Goal: Task Accomplishment & Management: Manage account settings

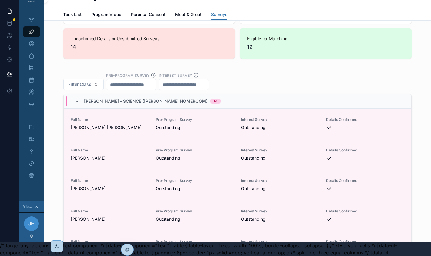
scroll to position [14, 0]
click at [126, 237] on icon at bounding box center [127, 237] width 2 height 1
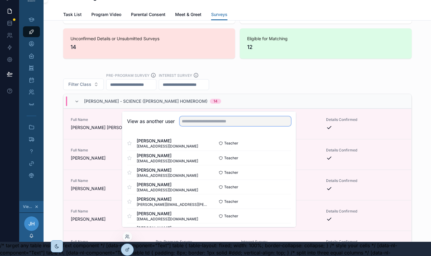
click at [191, 126] on input "text" at bounding box center [235, 121] width 111 height 10
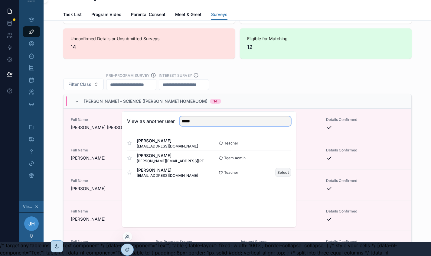
type input "*****"
click at [282, 177] on button "Select" at bounding box center [283, 172] width 16 height 9
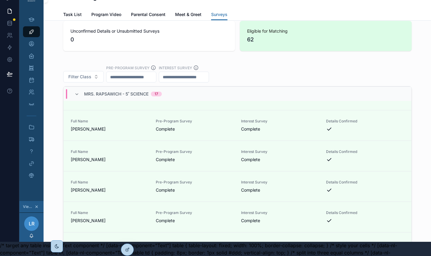
scroll to position [1305, 0]
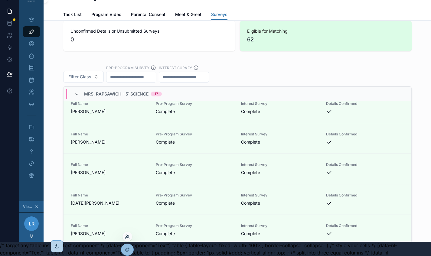
click at [126, 238] on icon at bounding box center [127, 236] width 5 height 5
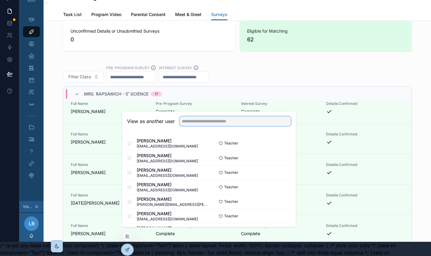
click at [196, 123] on input "text" at bounding box center [235, 121] width 111 height 10
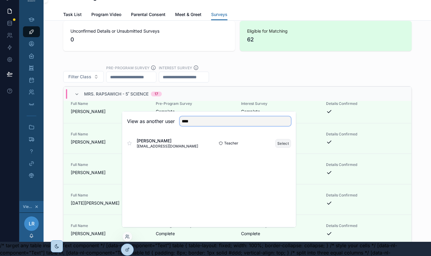
type input "****"
click at [280, 148] on button "Select" at bounding box center [283, 143] width 16 height 9
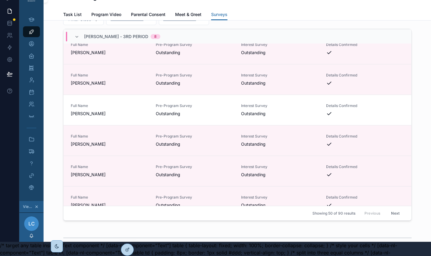
scroll to position [391, 0]
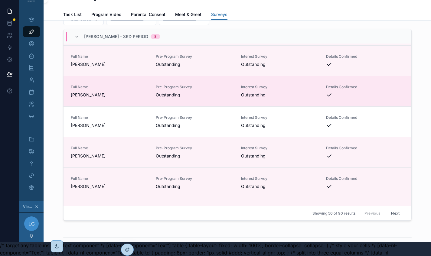
click at [207, 87] on div "Full Name BRANDON GOGGANS JR Pre-Program Survey Outstanding Interest Survey Out…" at bounding box center [238, 91] width 348 height 31
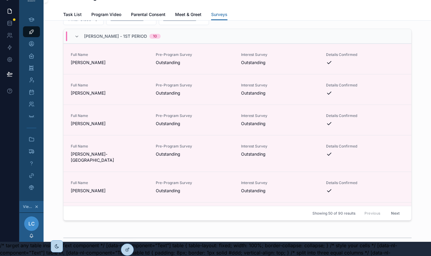
scroll to position [0, 0]
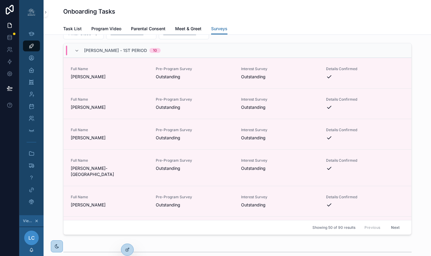
drag, startPoint x: 415, startPoint y: 66, endPoint x: 419, endPoint y: 102, distance: 36.2
click at [419, 102] on div "Filter Class Pre-Program Survey Interest Survey Ms. Chervenak - 1st Period 10 F…" at bounding box center [237, 126] width 378 height 222
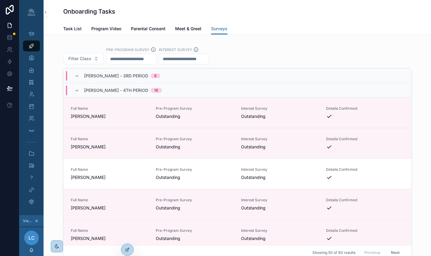
scroll to position [584, 0]
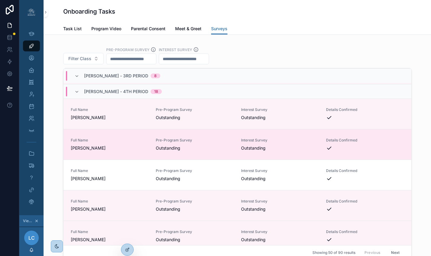
click at [358, 145] on div "scrollable content" at bounding box center [365, 148] width 78 height 6
click at [101, 145] on span "ALEXANDER BEHRENS" at bounding box center [110, 148] width 78 height 6
click at [112, 145] on span "ALEXANDER BEHRENS" at bounding box center [110, 148] width 78 height 6
click at [115, 145] on span "ALEXANDER BEHRENS" at bounding box center [110, 148] width 78 height 6
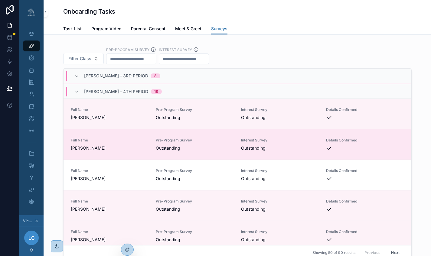
click at [115, 145] on span "ALEXANDER BEHRENS" at bounding box center [110, 148] width 78 height 6
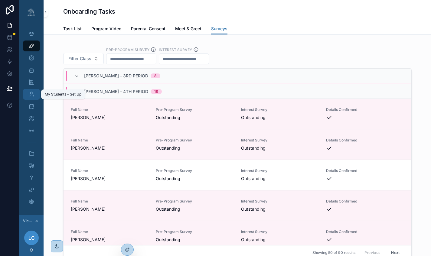
click at [32, 93] on icon "scrollable content" at bounding box center [31, 94] width 6 height 6
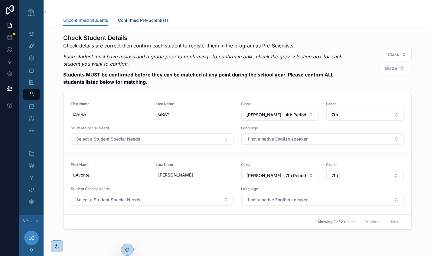
click at [148, 20] on span "Confirmed Pre-Scientists" at bounding box center [143, 20] width 51 height 6
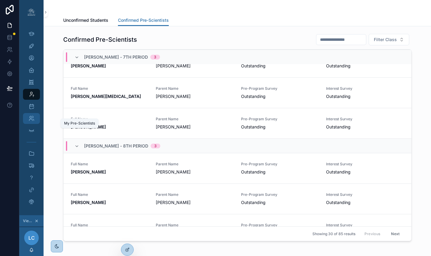
scroll to position [823, 0]
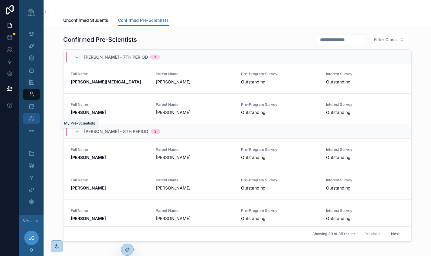
click at [31, 116] on icon "scrollable content" at bounding box center [31, 119] width 6 height 6
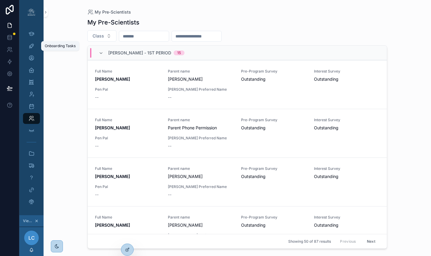
click at [54, 47] on div "Onboarding Tasks" at bounding box center [60, 46] width 31 height 5
click at [29, 46] on icon "scrollable content" at bounding box center [31, 46] width 6 height 6
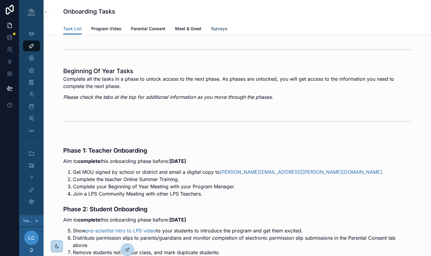
click at [217, 30] on span "Surveys" at bounding box center [219, 29] width 16 height 6
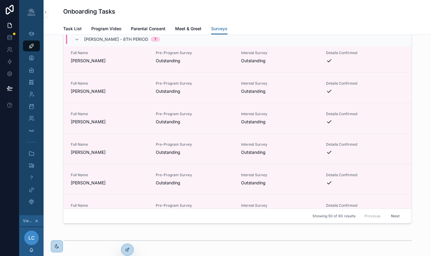
scroll to position [1434, 0]
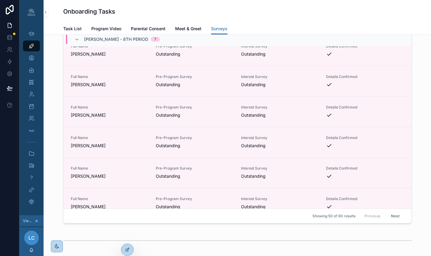
click at [390, 220] on button "Next" at bounding box center [395, 215] width 17 height 9
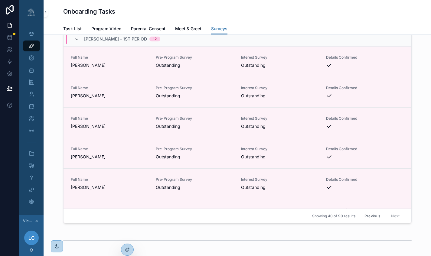
click at [366, 218] on button "Previous" at bounding box center [372, 215] width 24 height 9
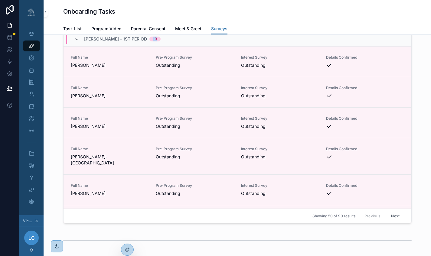
drag, startPoint x: 419, startPoint y: 61, endPoint x: 423, endPoint y: 37, distance: 24.8
click at [423, 35] on div "Filter Class Pre-Program Survey Interest Survey Ms. Chervenak - 1st Period 10 F…" at bounding box center [237, 115] width 378 height 222
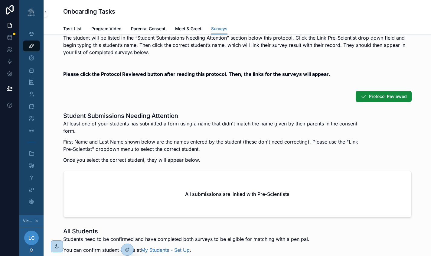
scroll to position [552, 0]
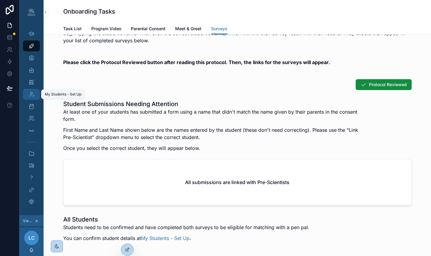
click at [33, 94] on icon "scrollable content" at bounding box center [31, 94] width 6 height 6
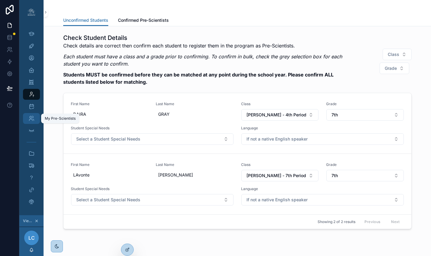
click at [33, 118] on icon "scrollable content" at bounding box center [31, 119] width 6 height 6
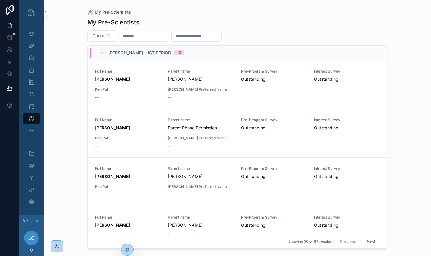
click at [158, 37] on input "scrollable content" at bounding box center [144, 36] width 50 height 8
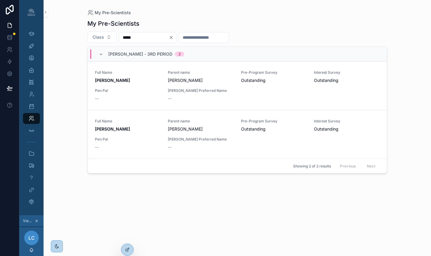
type input "*****"
click at [34, 44] on icon "scrollable content" at bounding box center [31, 46] width 6 height 6
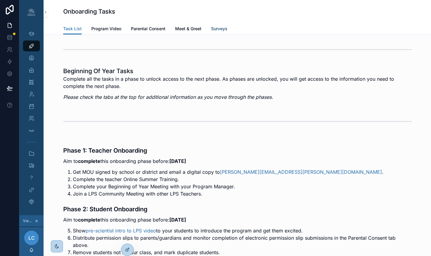
click at [216, 29] on span "Surveys" at bounding box center [219, 29] width 16 height 6
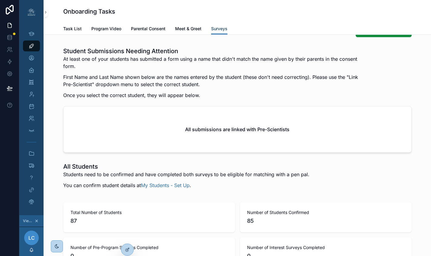
scroll to position [599, 0]
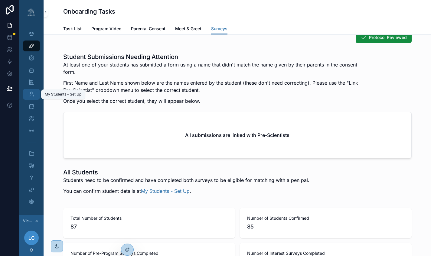
click at [28, 94] on div "My Students - Set Up" at bounding box center [32, 95] width 10 height 10
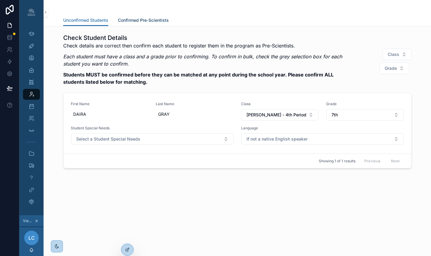
click at [155, 20] on span "Confirmed Pre-Scientists" at bounding box center [143, 20] width 51 height 6
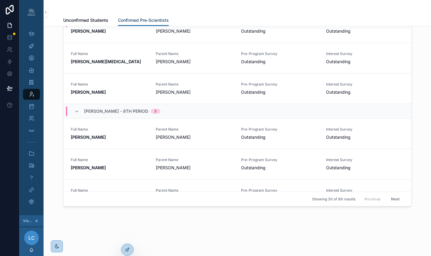
scroll to position [823, 0]
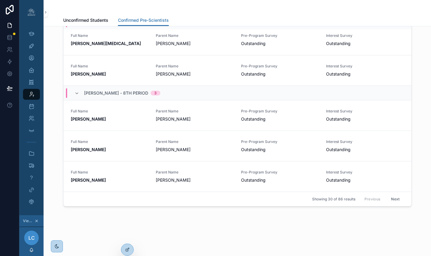
click at [390, 201] on button "Next" at bounding box center [395, 198] width 17 height 9
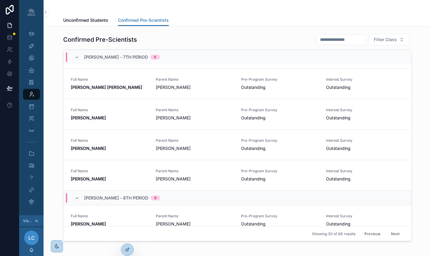
scroll to position [585, 0]
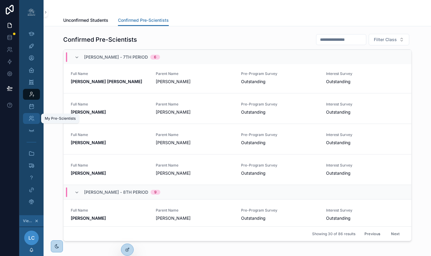
click at [28, 116] on div "My Pre-Scientists" at bounding box center [32, 119] width 10 height 10
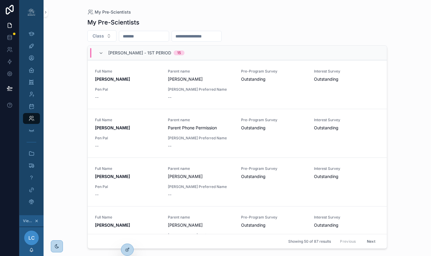
click at [149, 36] on input "scrollable content" at bounding box center [144, 36] width 50 height 8
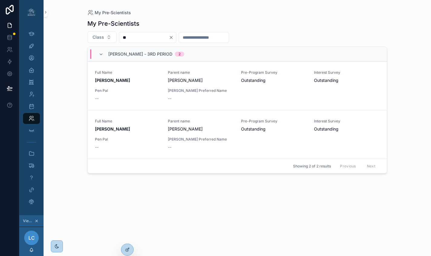
type input "*"
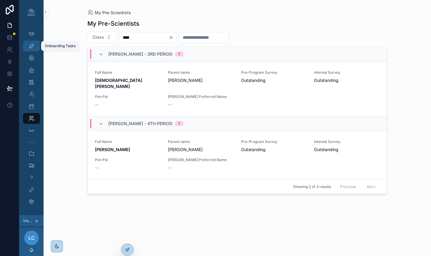
type input "****"
click at [32, 46] on icon "scrollable content" at bounding box center [31, 46] width 6 height 6
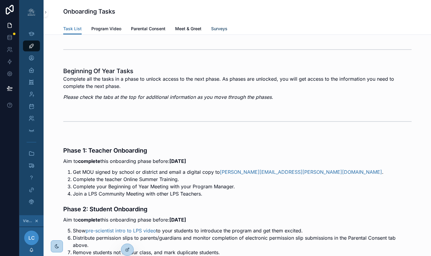
click at [220, 27] on span "Surveys" at bounding box center [219, 29] width 16 height 6
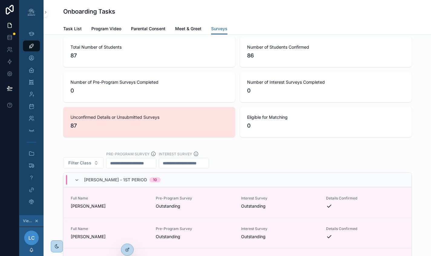
click at [227, 157] on div "Filter Class Pre-Program Survey Interest Survey" at bounding box center [237, 160] width 348 height 18
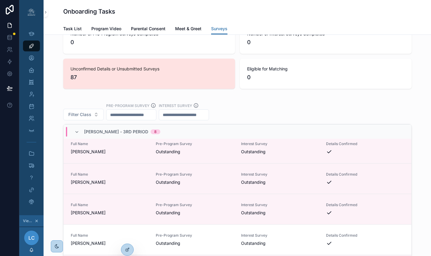
scroll to position [371, 0]
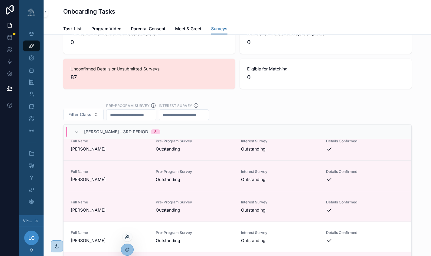
click at [128, 236] on icon at bounding box center [127, 236] width 5 height 5
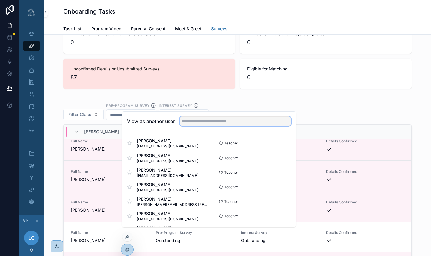
click at [209, 126] on input "text" at bounding box center [235, 121] width 111 height 10
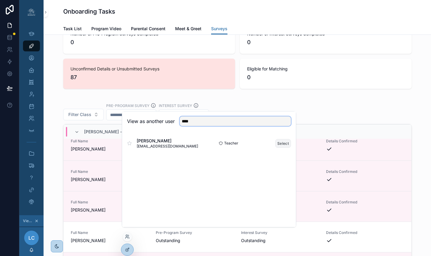
type input "****"
click at [283, 146] on button "Select" at bounding box center [283, 143] width 16 height 9
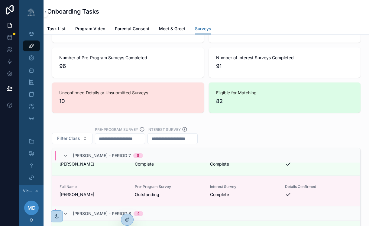
scroll to position [1064, 0]
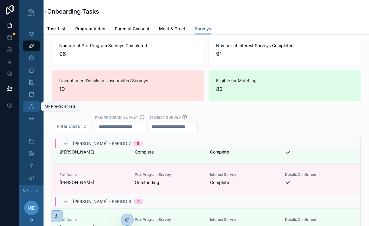
click at [30, 106] on icon "scrollable content" at bounding box center [31, 106] width 6 height 6
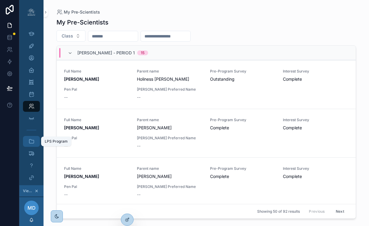
click at [31, 139] on icon "scrollable content" at bounding box center [31, 142] width 6 height 6
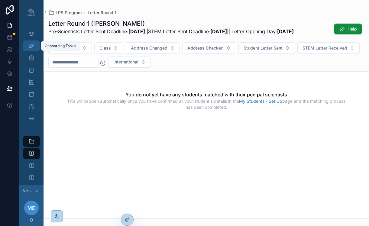
click at [32, 43] on icon "scrollable content" at bounding box center [31, 46] width 6 height 6
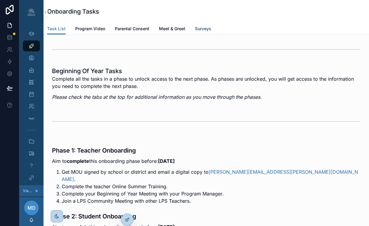
click at [202, 28] on span "Surveys" at bounding box center [203, 29] width 16 height 6
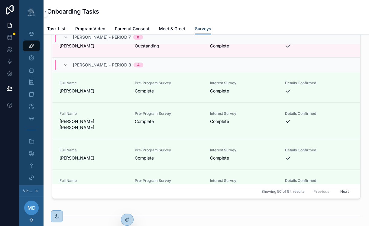
scroll to position [1456, 0]
click at [126, 206] on icon at bounding box center [127, 206] width 2 height 2
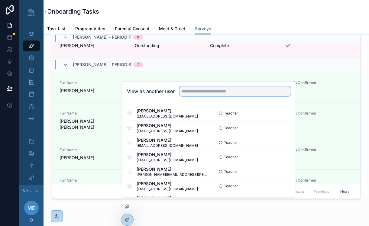
click at [217, 96] on input "text" at bounding box center [235, 92] width 111 height 10
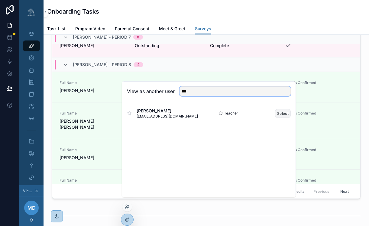
type input "***"
click at [279, 118] on button "Select" at bounding box center [283, 113] width 16 height 9
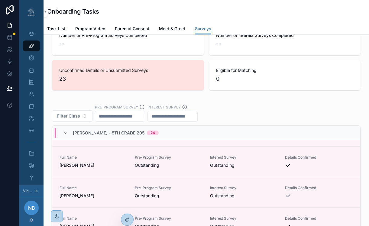
scroll to position [233, 0]
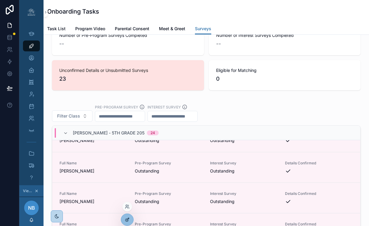
click at [126, 219] on icon at bounding box center [127, 220] width 3 height 3
click at [126, 219] on icon at bounding box center [127, 219] width 5 height 5
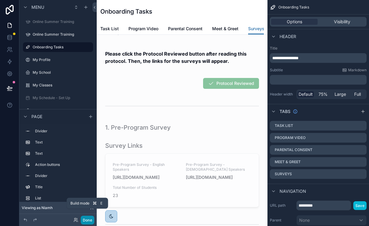
click at [88, 217] on button "Done" at bounding box center [88, 220] width 14 height 9
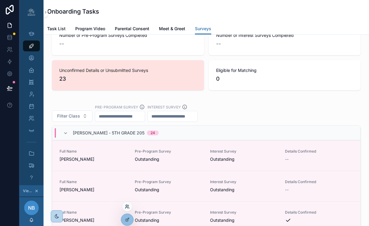
click at [127, 207] on icon at bounding box center [127, 206] width 5 height 5
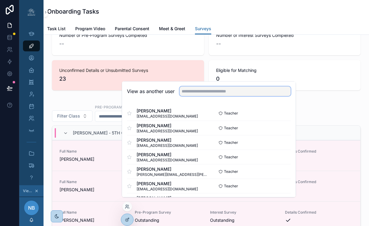
click at [196, 95] on input "text" at bounding box center [235, 92] width 111 height 10
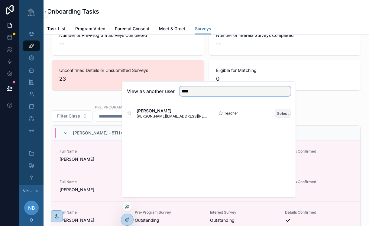
type input "****"
click at [281, 117] on button "Select" at bounding box center [283, 113] width 16 height 9
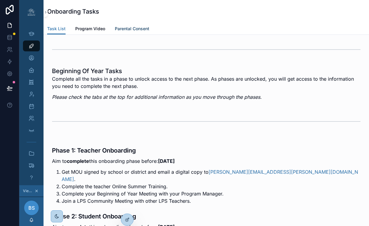
click at [132, 27] on span "Parental Consent" at bounding box center [132, 29] width 34 height 6
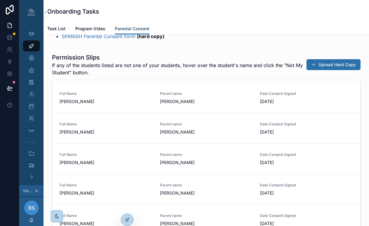
scroll to position [147, 0]
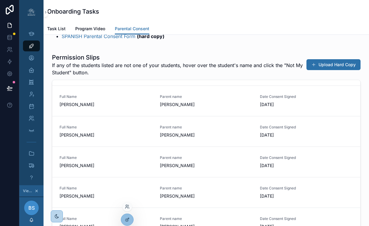
click at [126, 210] on div at bounding box center [128, 207] width 10 height 10
